Goal: Information Seeking & Learning: Learn about a topic

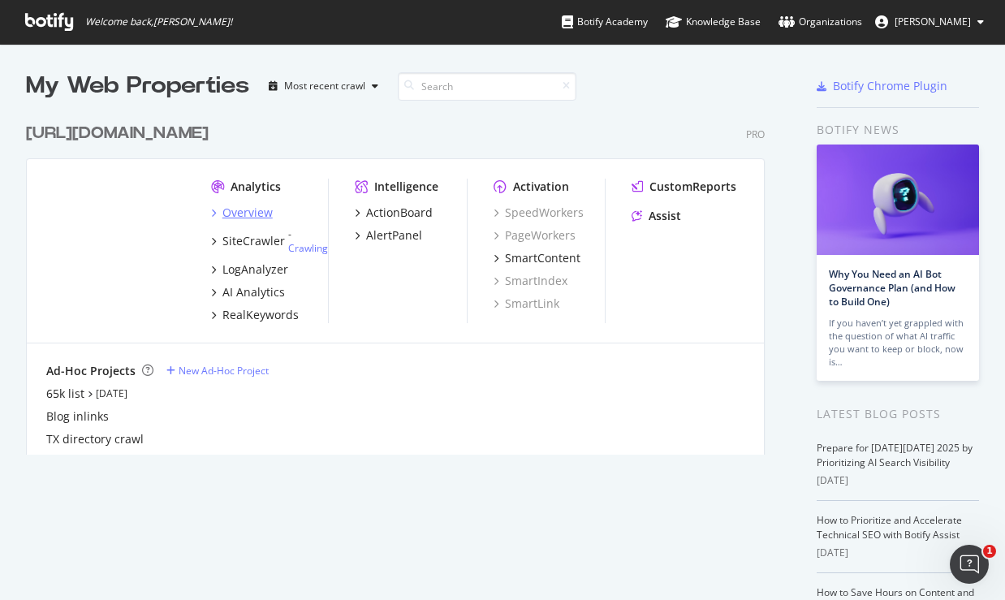
click at [264, 216] on div "Overview" at bounding box center [248, 213] width 50 height 16
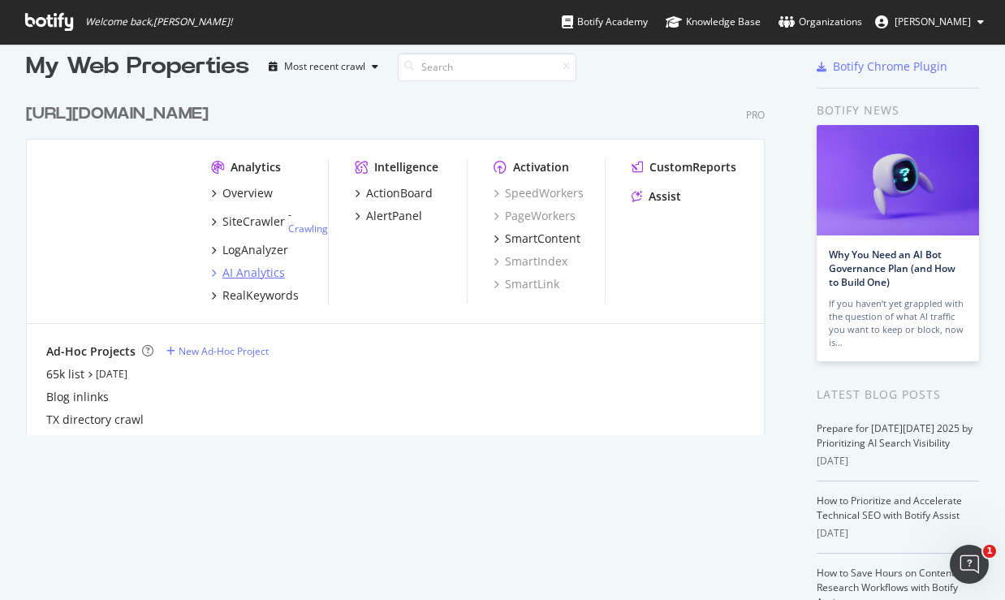
click at [264, 266] on div "AI Analytics" at bounding box center [254, 273] width 63 height 16
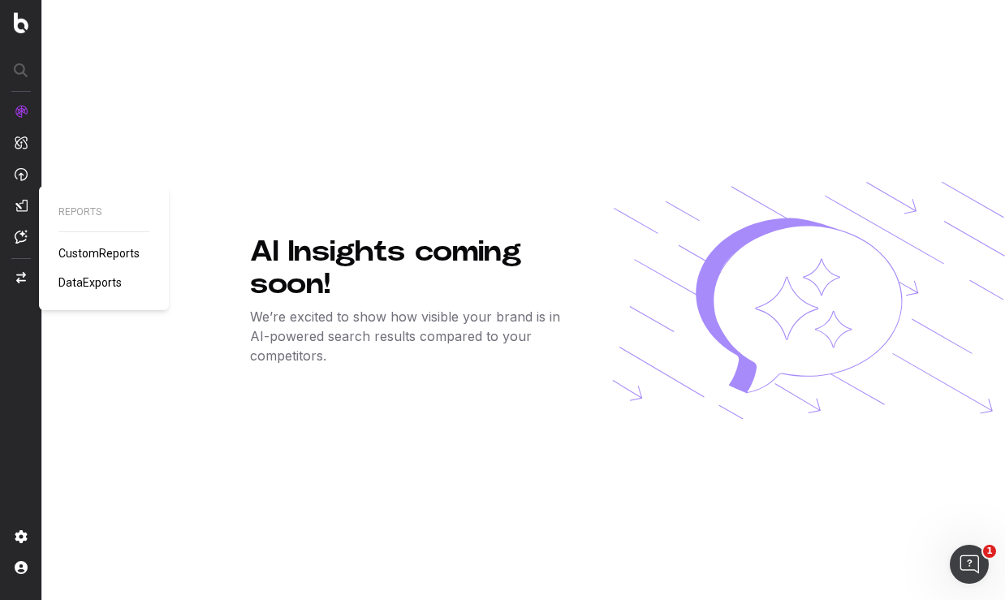
click at [67, 250] on span "CustomReports" at bounding box center [98, 253] width 81 height 13
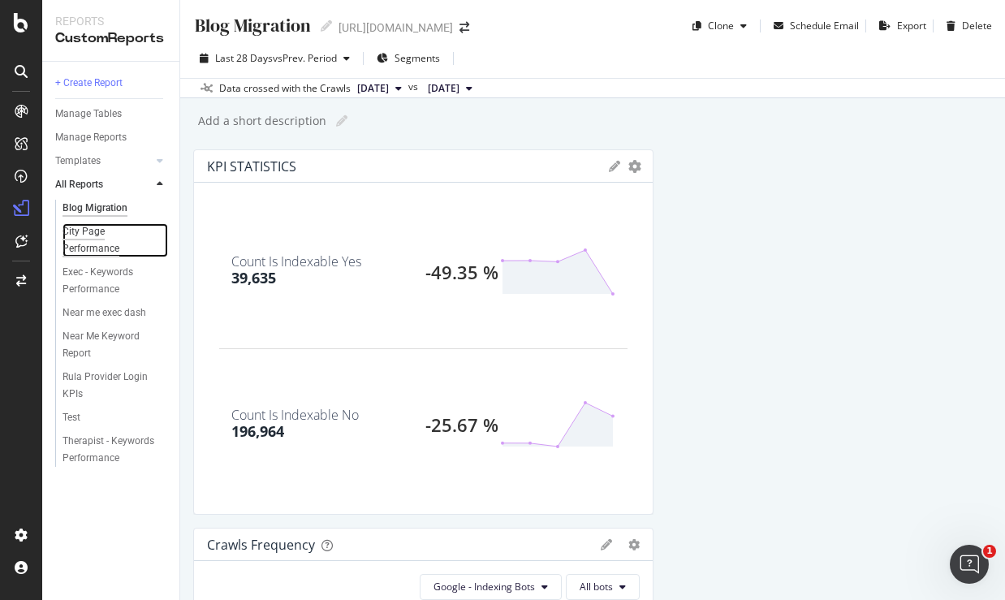
click at [103, 242] on div "City Page Performance" at bounding box center [108, 240] width 91 height 34
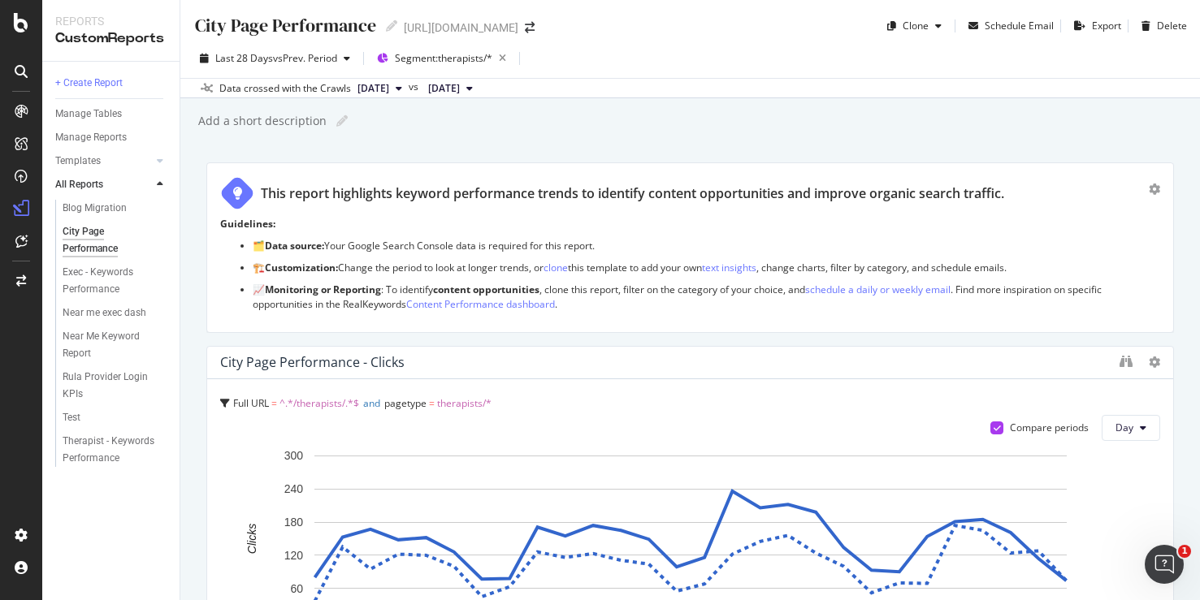
click at [460, 88] on span "2025 Sep. 6th" at bounding box center [444, 88] width 32 height 15
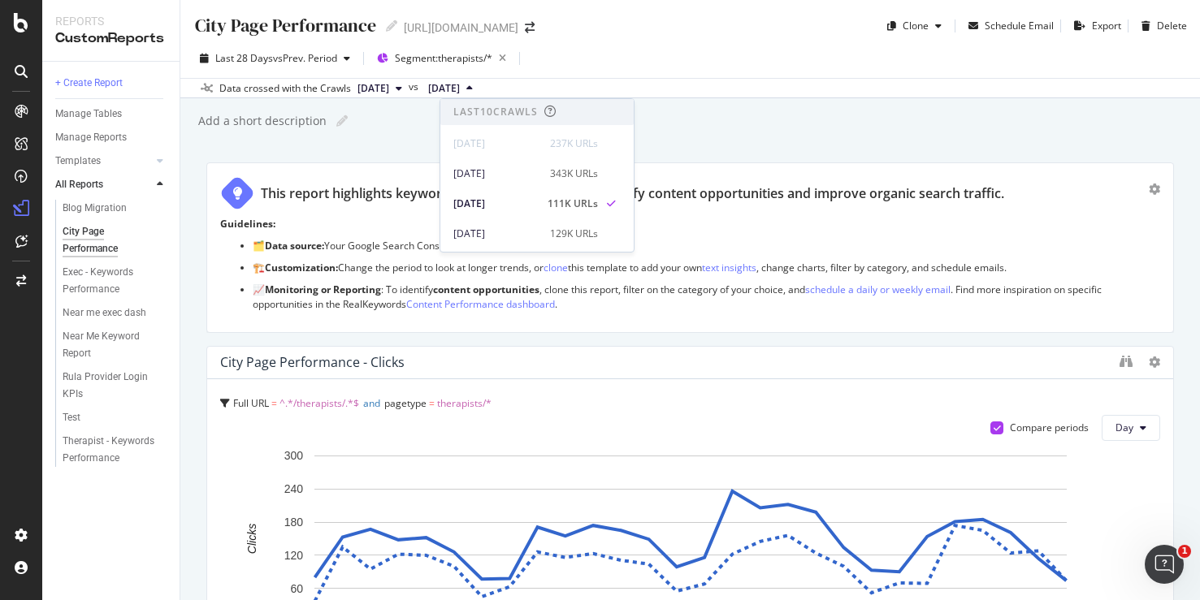
click at [733, 133] on div "City Page Performance City Page Performance https://www.rula.com/ Clone Schedul…" at bounding box center [689, 300] width 1019 height 600
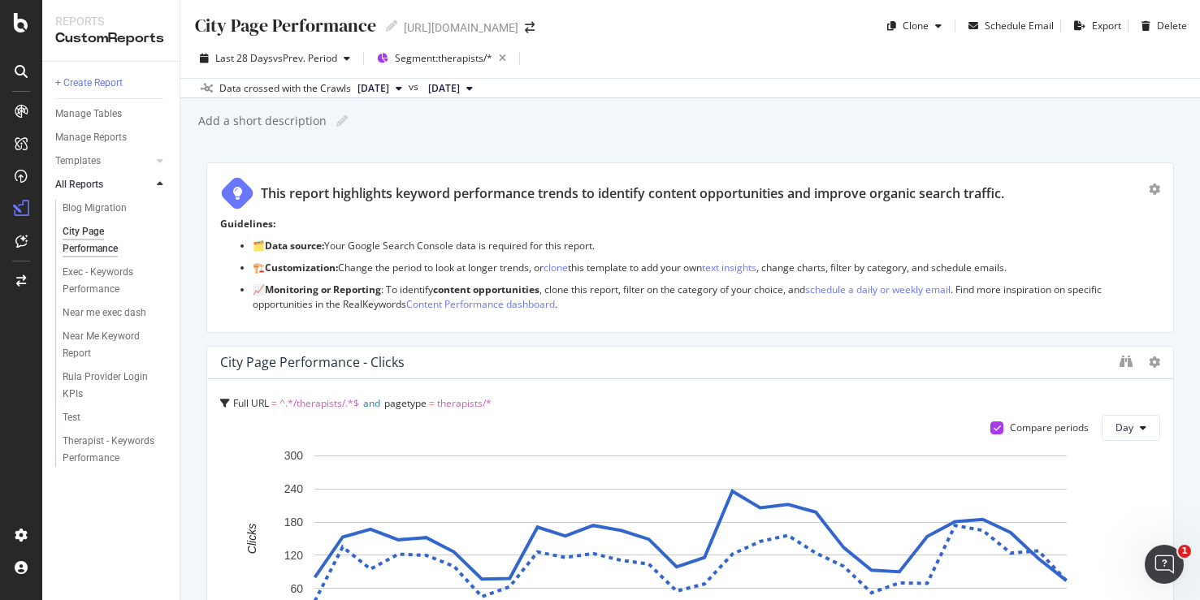
scroll to position [11, 0]
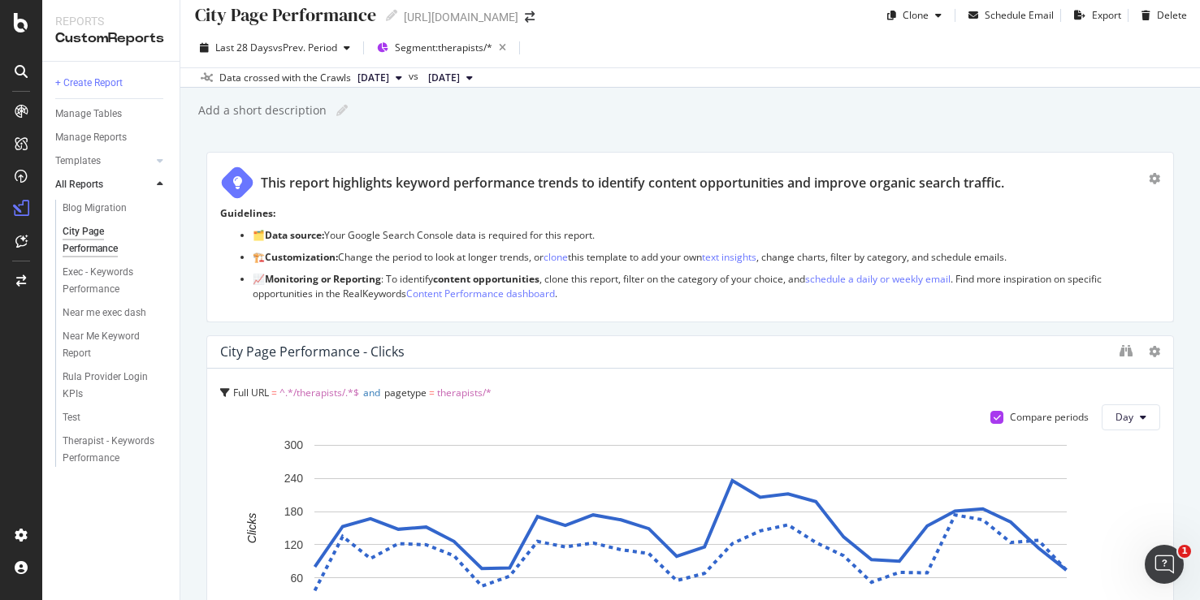
click at [460, 80] on span "2025 Sep. 6th" at bounding box center [444, 78] width 32 height 15
click at [391, 126] on div "City Page Performance City Page Performance https://www.rula.com/ Clone Schedul…" at bounding box center [689, 300] width 1019 height 600
click at [357, 81] on span "2025 Oct. 4th" at bounding box center [373, 78] width 32 height 15
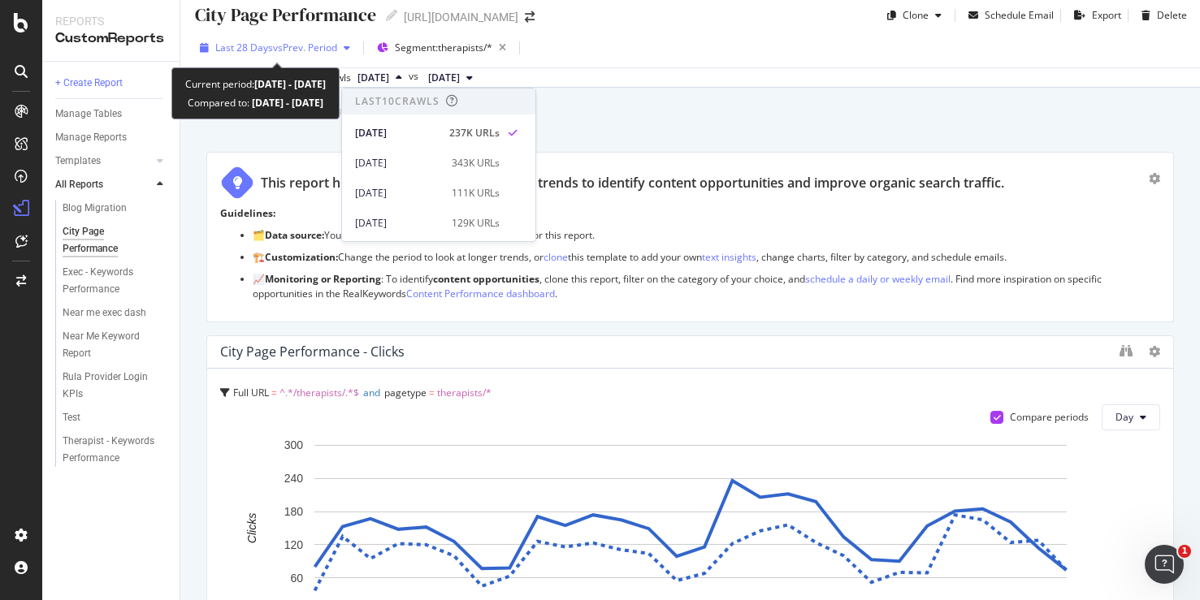
click at [327, 49] on span "vs Prev. Period" at bounding box center [305, 48] width 64 height 14
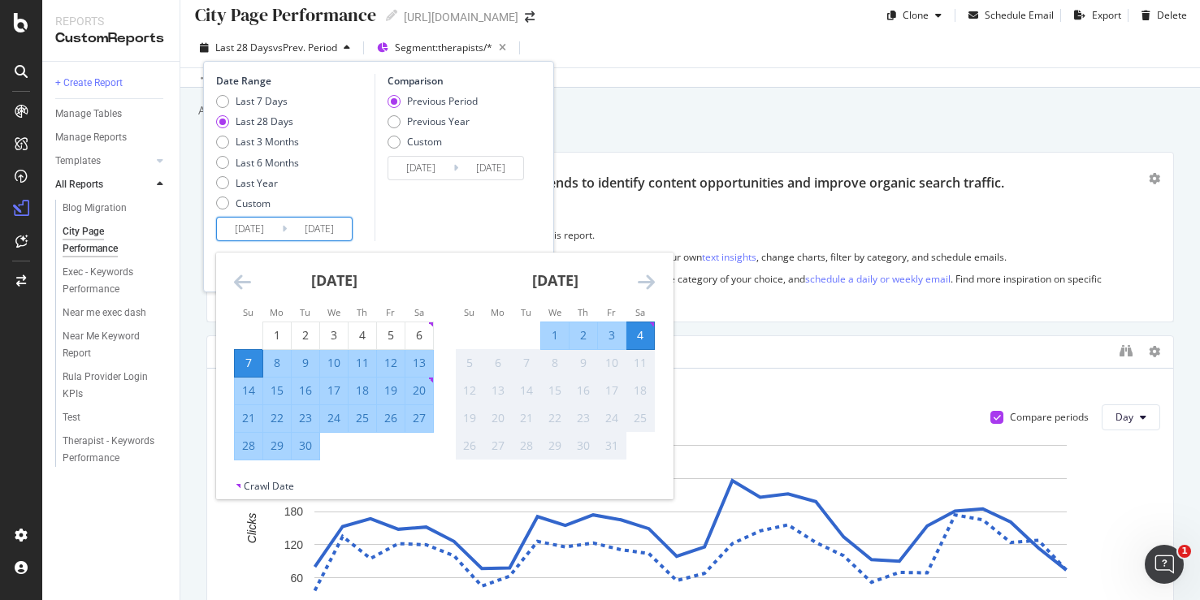
click at [268, 236] on input "2025/09/07" at bounding box center [249, 229] width 65 height 23
click at [248, 282] on icon "Move backward to switch to the previous month." at bounding box center [242, 281] width 17 height 19
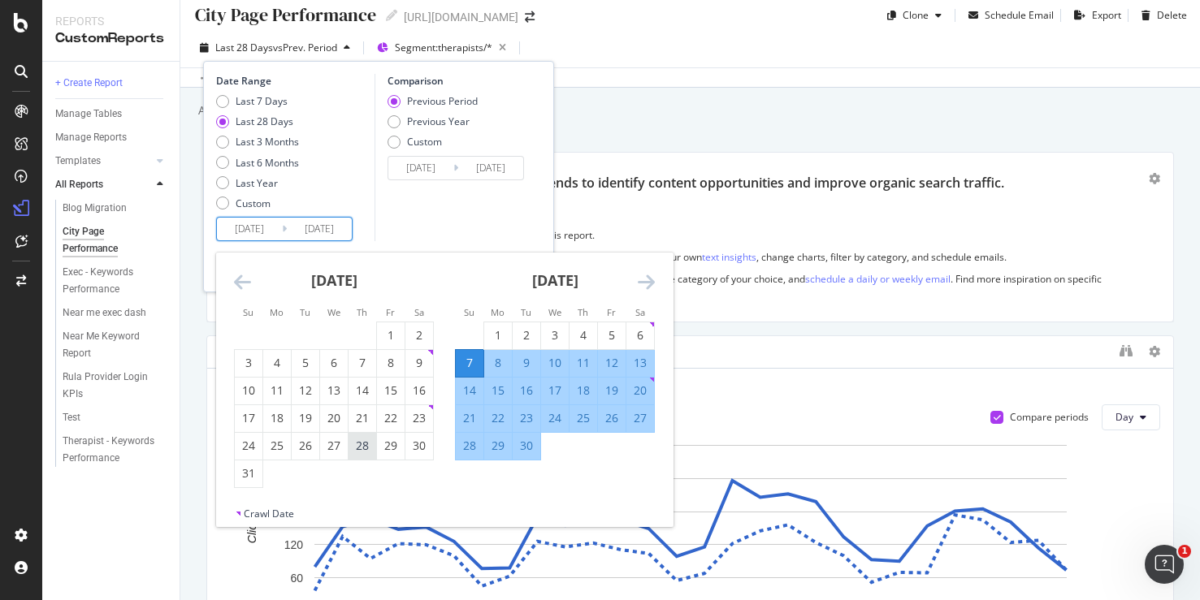
click at [368, 445] on div "28" at bounding box center [362, 446] width 28 height 16
type input "2025/08/28"
type input "2025/07/21"
type input "2025/08/27"
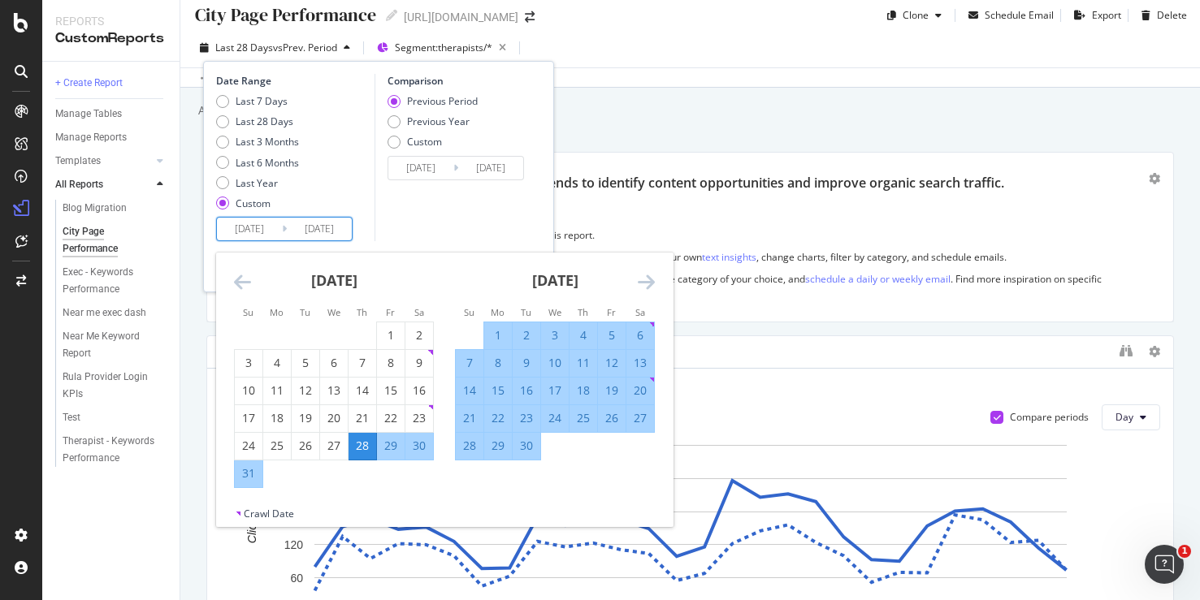
click at [501, 443] on div "29" at bounding box center [498, 446] width 28 height 16
type input "2025/09/29"
type input "2025/07/26"
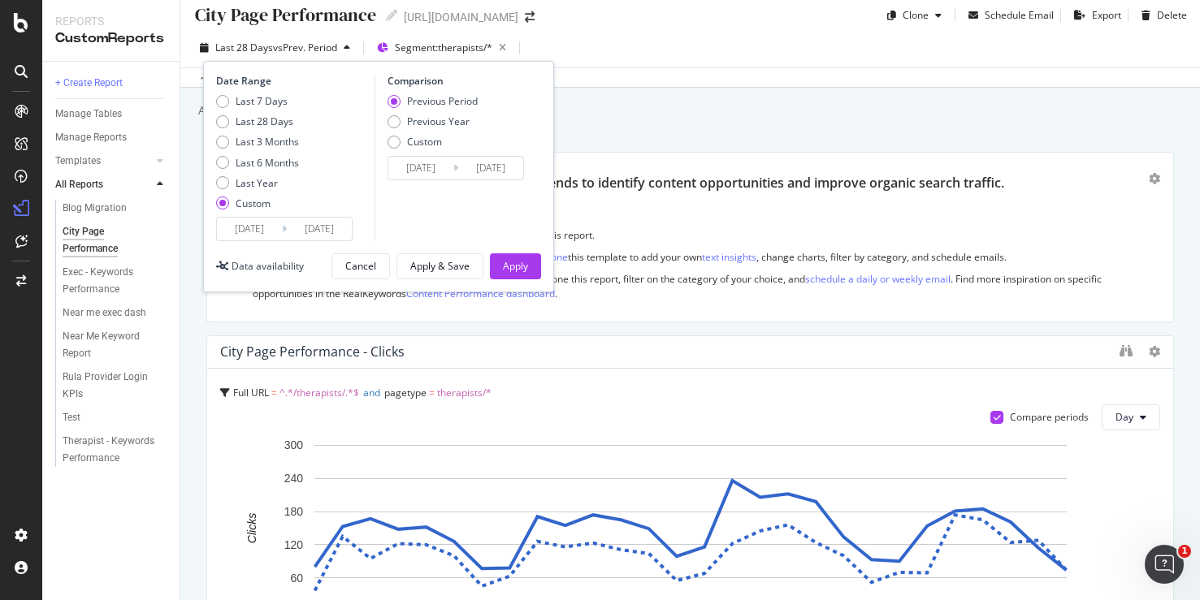
click at [426, 169] on input "2025/07/26" at bounding box center [420, 168] width 65 height 23
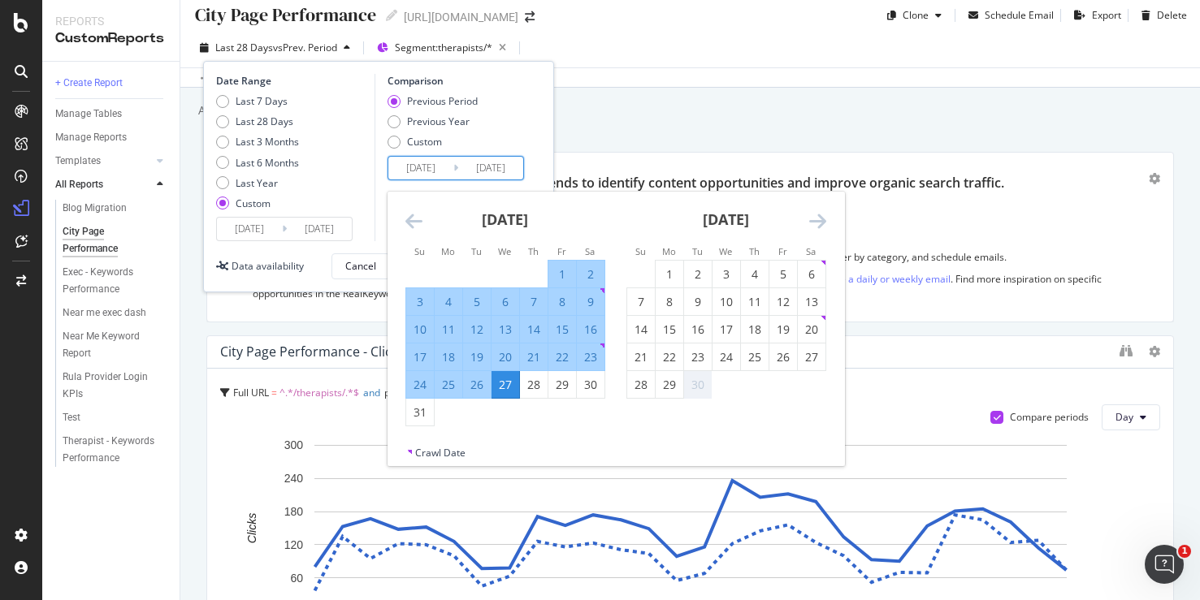
click at [374, 188] on div "Comparison Previous Period Previous Year Custom 2025/07/26 Navigate forward to …" at bounding box center [451, 157] width 154 height 167
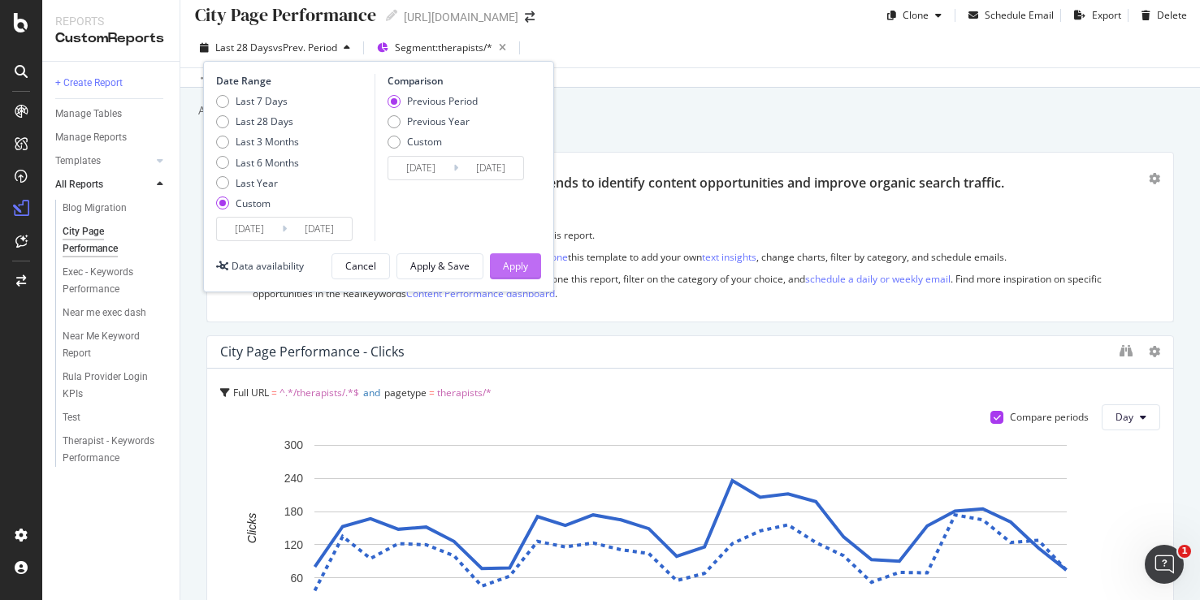
click at [512, 260] on div "Apply" at bounding box center [515, 266] width 25 height 14
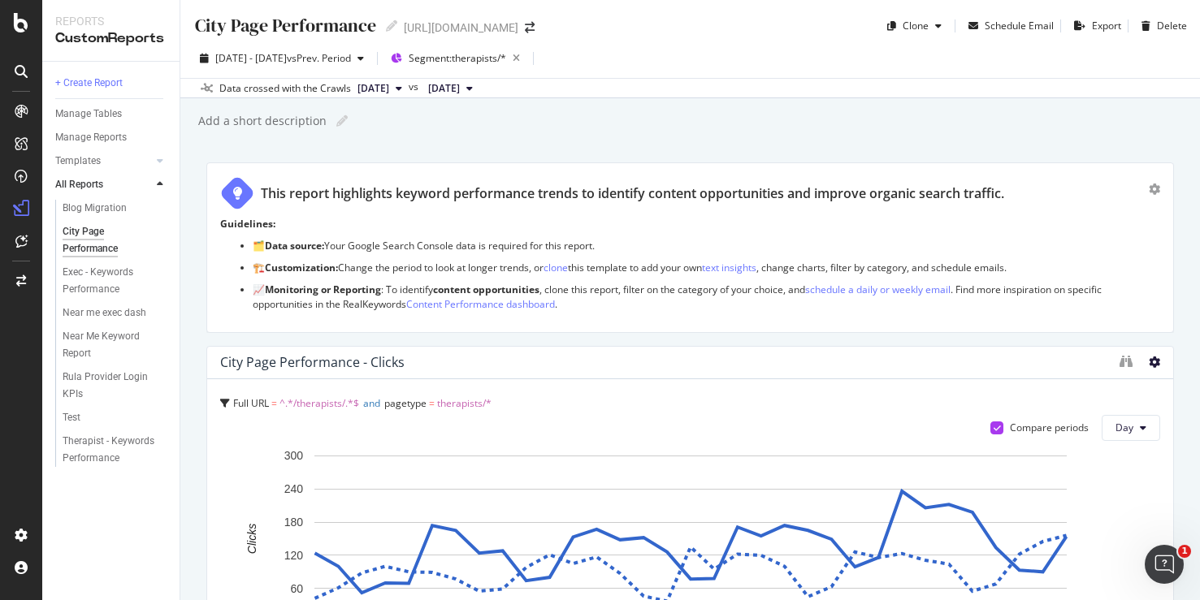
click at [1005, 357] on icon at bounding box center [1153, 362] width 11 height 11
click at [890, 379] on div "Full URL = ^.*/therapists/.*$ and pagetype = therapists/* Compare periods Day 3…" at bounding box center [690, 544] width 966 height 331
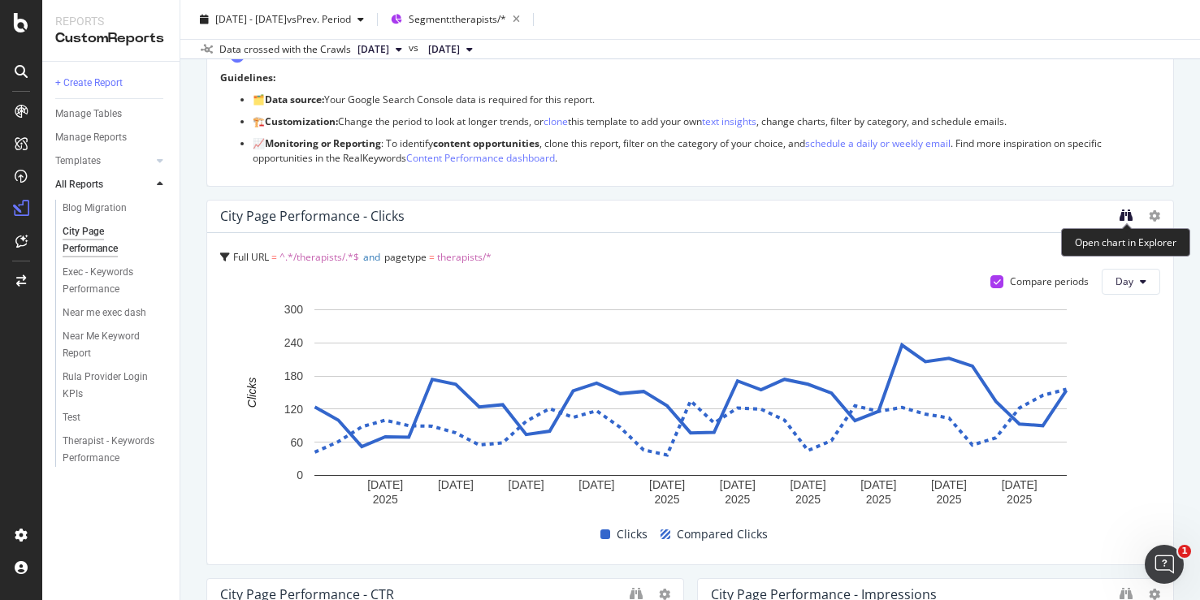
click at [1005, 214] on icon "binoculars" at bounding box center [1125, 215] width 13 height 13
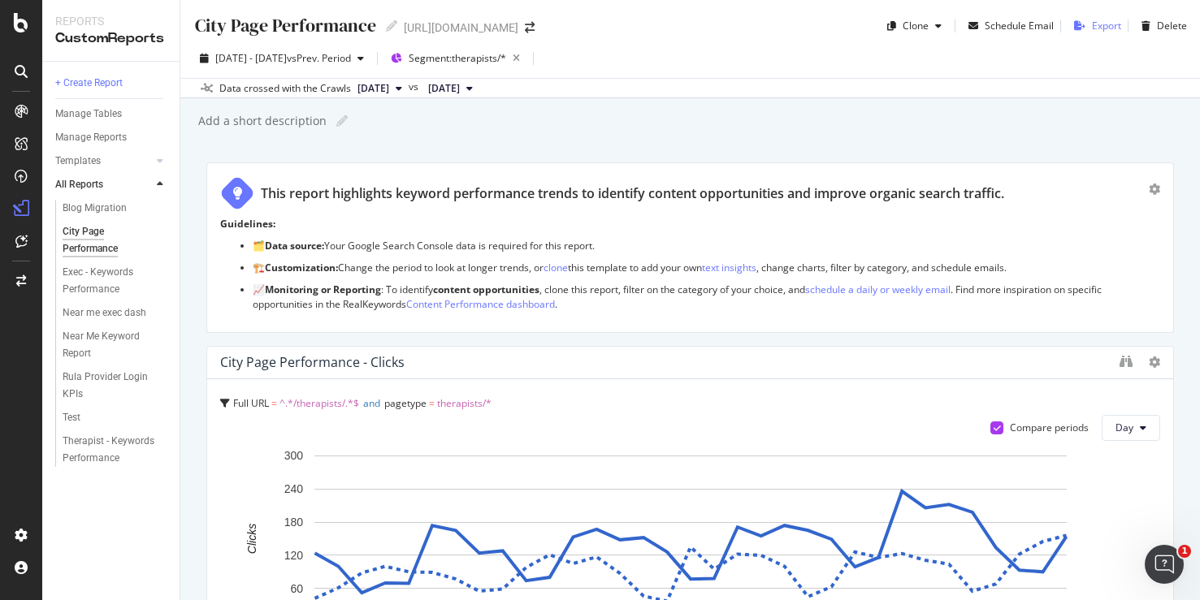
click at [1005, 21] on div "Export" at bounding box center [1106, 26] width 29 height 14
click at [94, 275] on div "DataExports" at bounding box center [91, 277] width 63 height 16
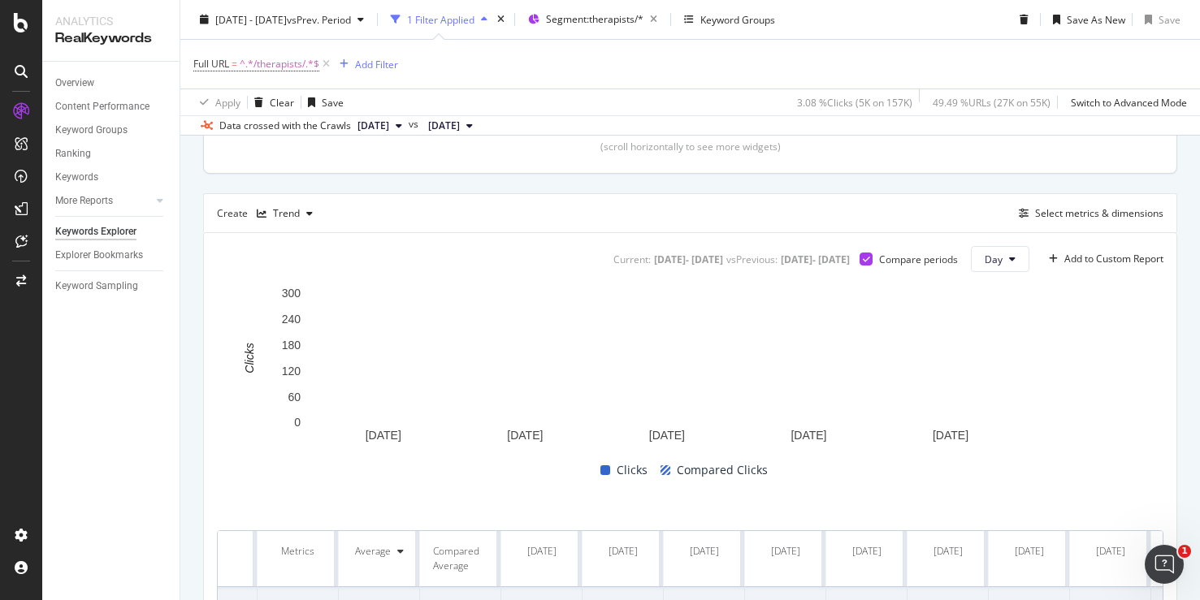
scroll to position [313, 0]
